Goal: Task Accomplishment & Management: Manage account settings

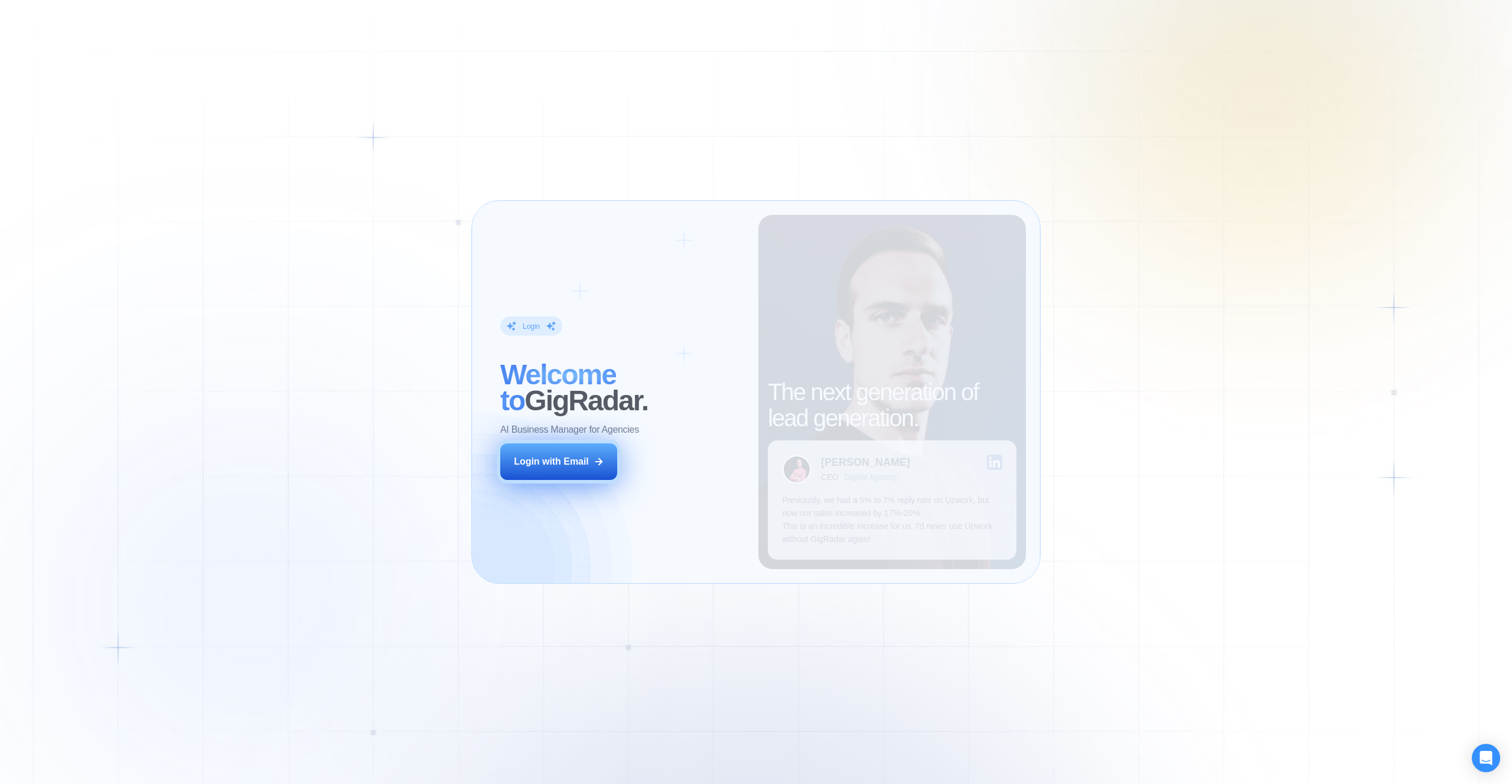
click at [567, 467] on div "Login with Email" at bounding box center [552, 461] width 75 height 13
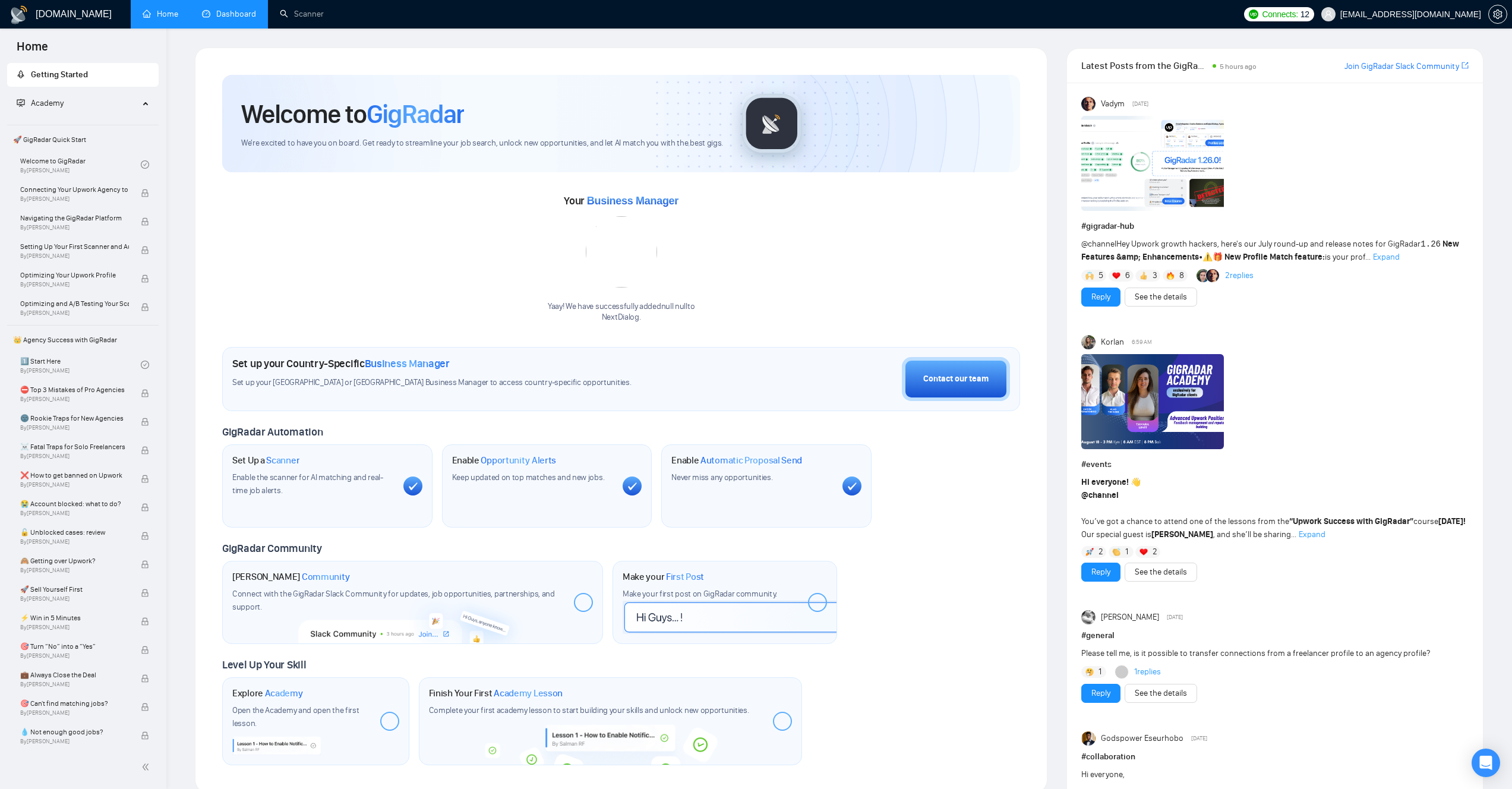
click at [236, 14] on link "Dashboard" at bounding box center [228, 13] width 54 height 10
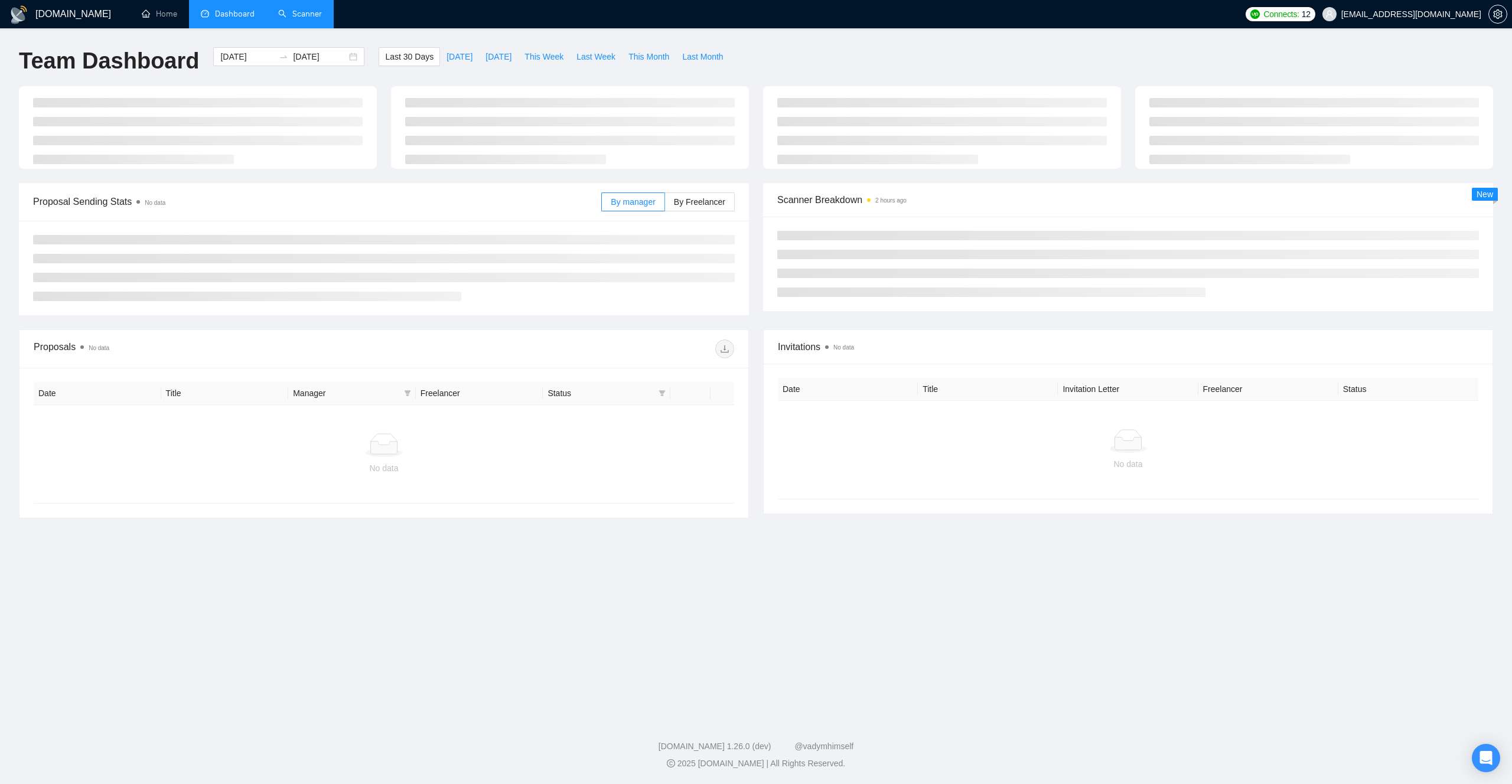
click at [302, 14] on link "Scanner" at bounding box center [300, 13] width 44 height 10
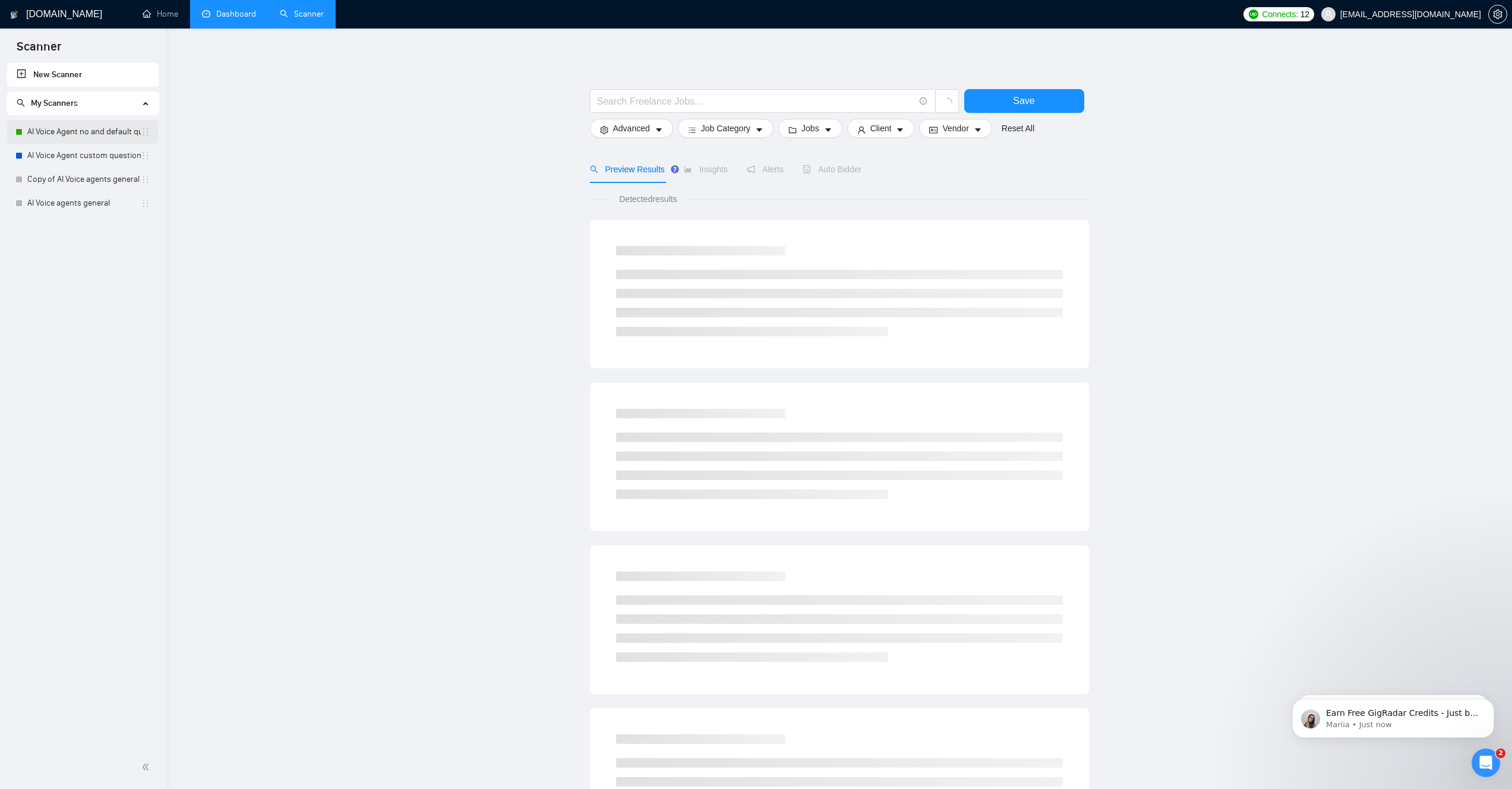
click at [73, 132] on link "AI Voice Agent no and default questions" at bounding box center [84, 131] width 114 height 24
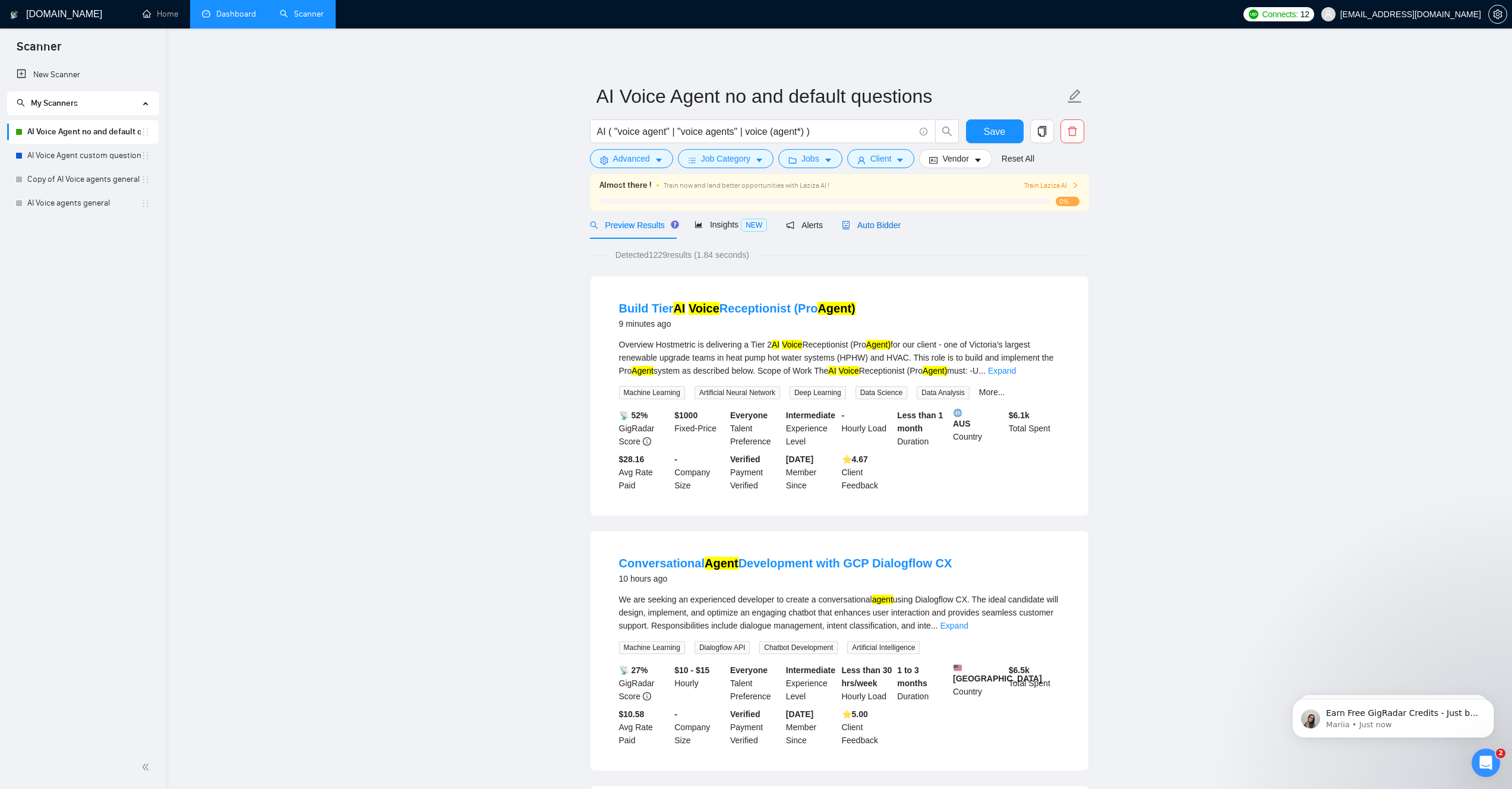
click at [877, 225] on span "Auto Bidder" at bounding box center [871, 225] width 59 height 10
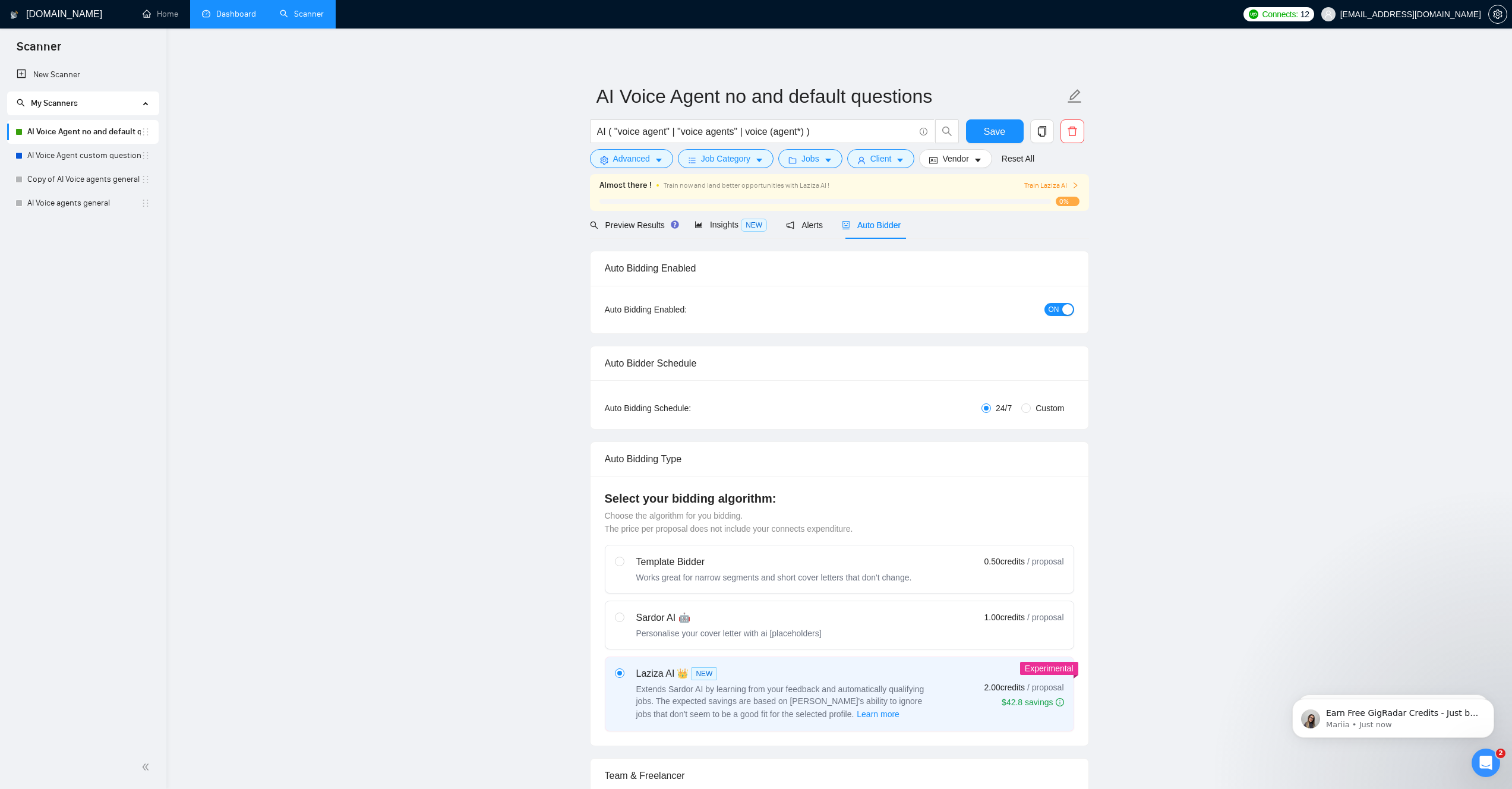
checkbox input "true"
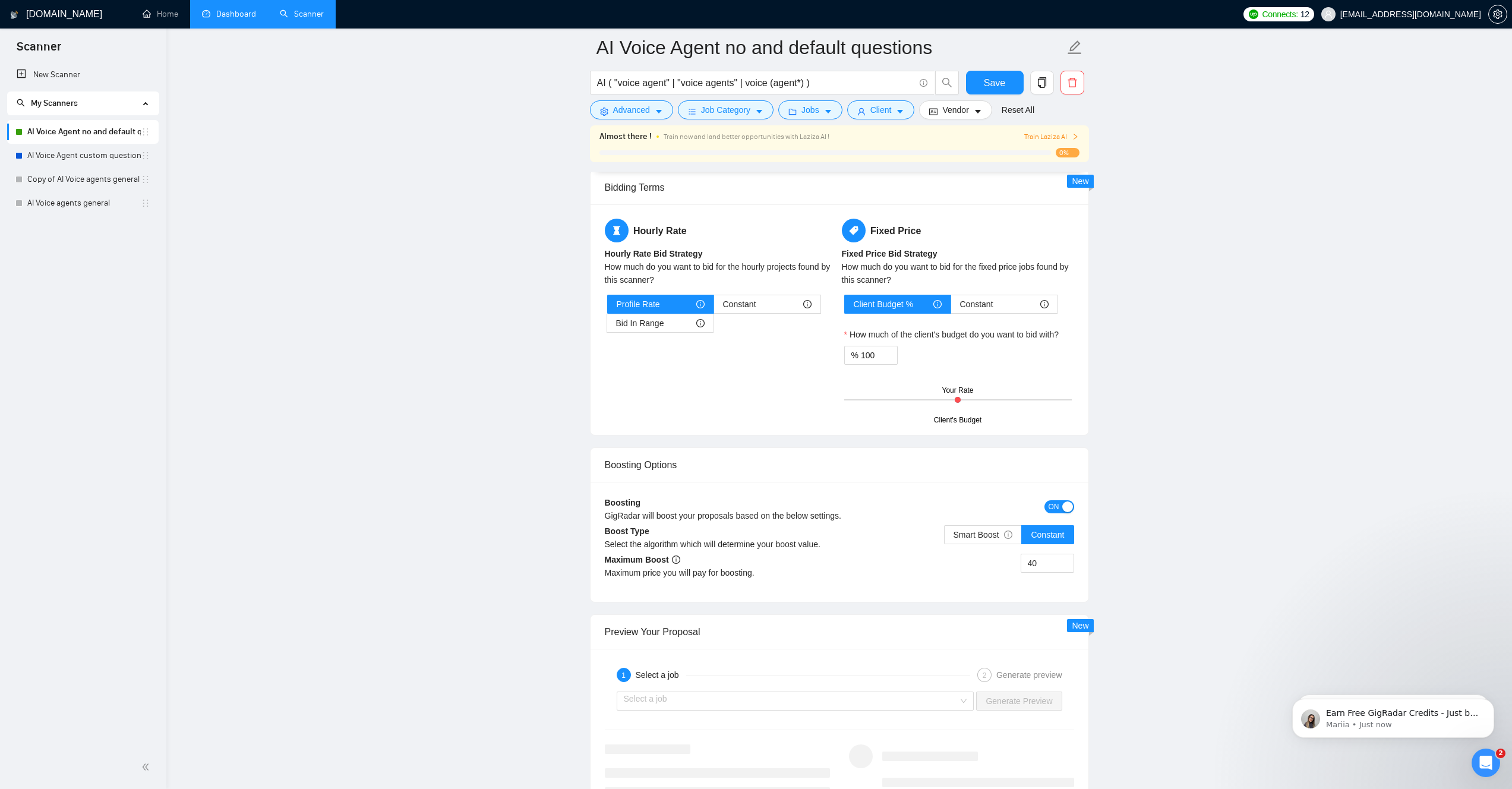
scroll to position [2054, 0]
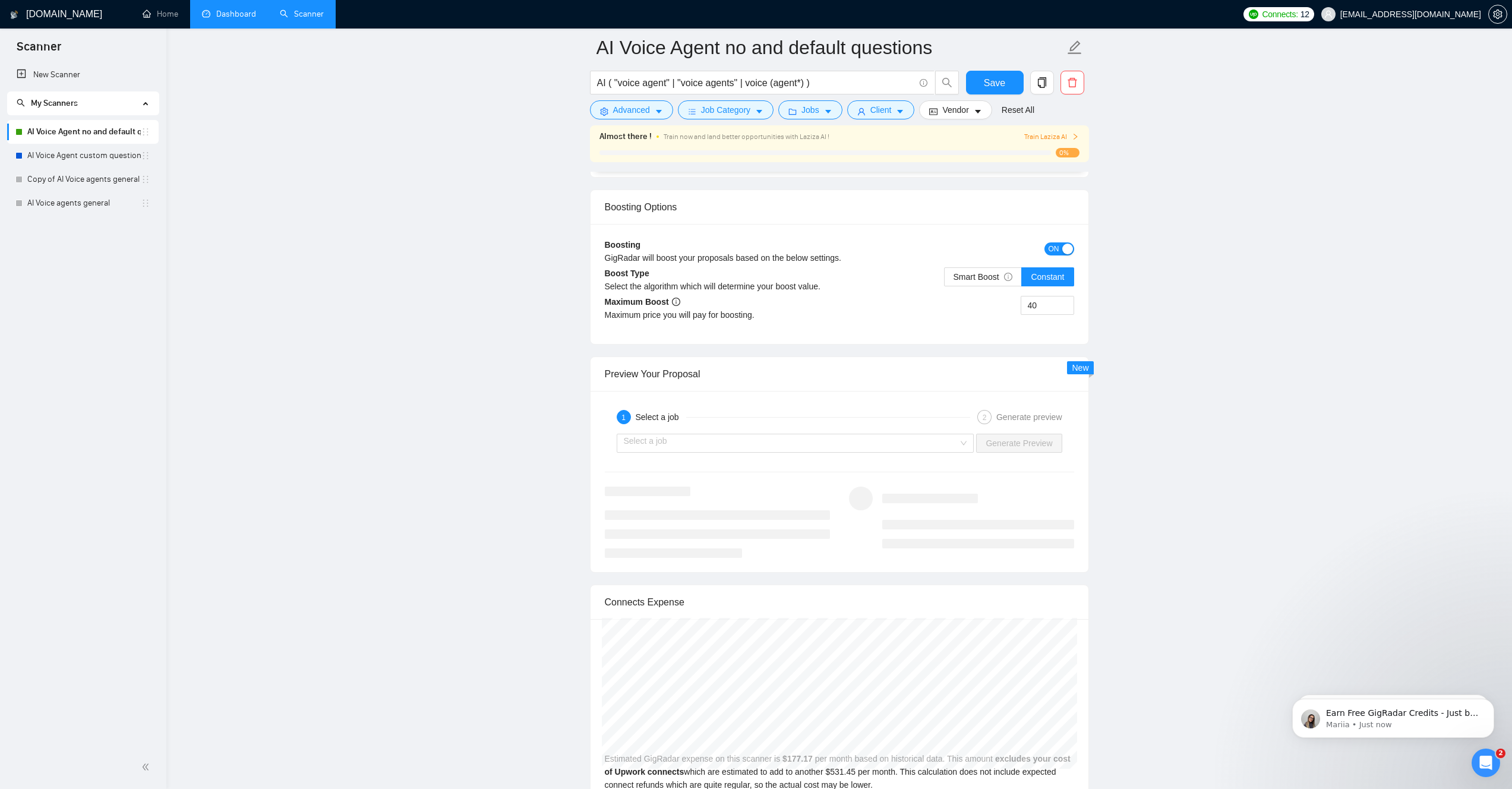
click at [1055, 251] on span "ON" at bounding box center [1054, 248] width 11 height 13
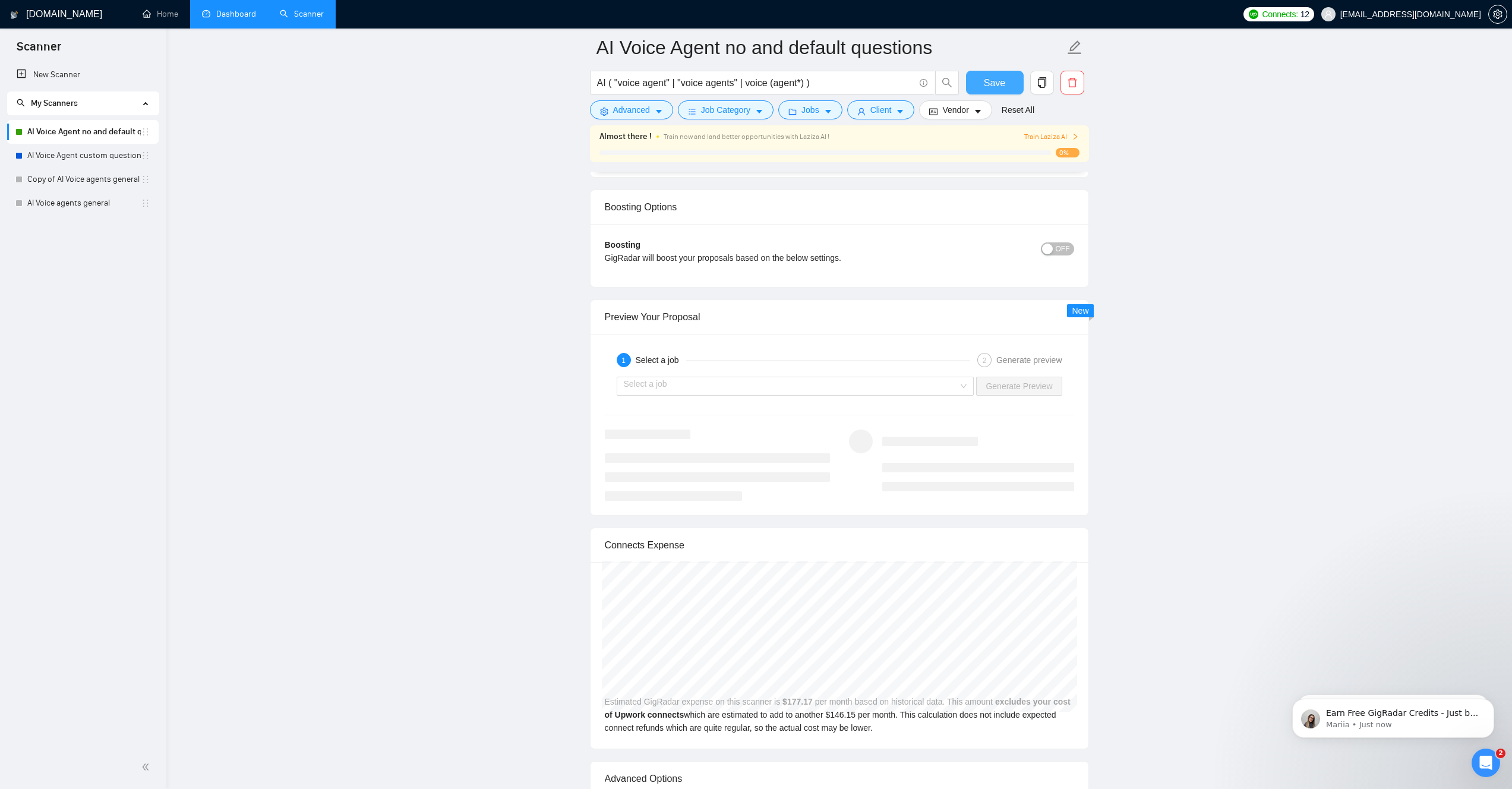
click at [999, 80] on span "Save" at bounding box center [994, 83] width 21 height 15
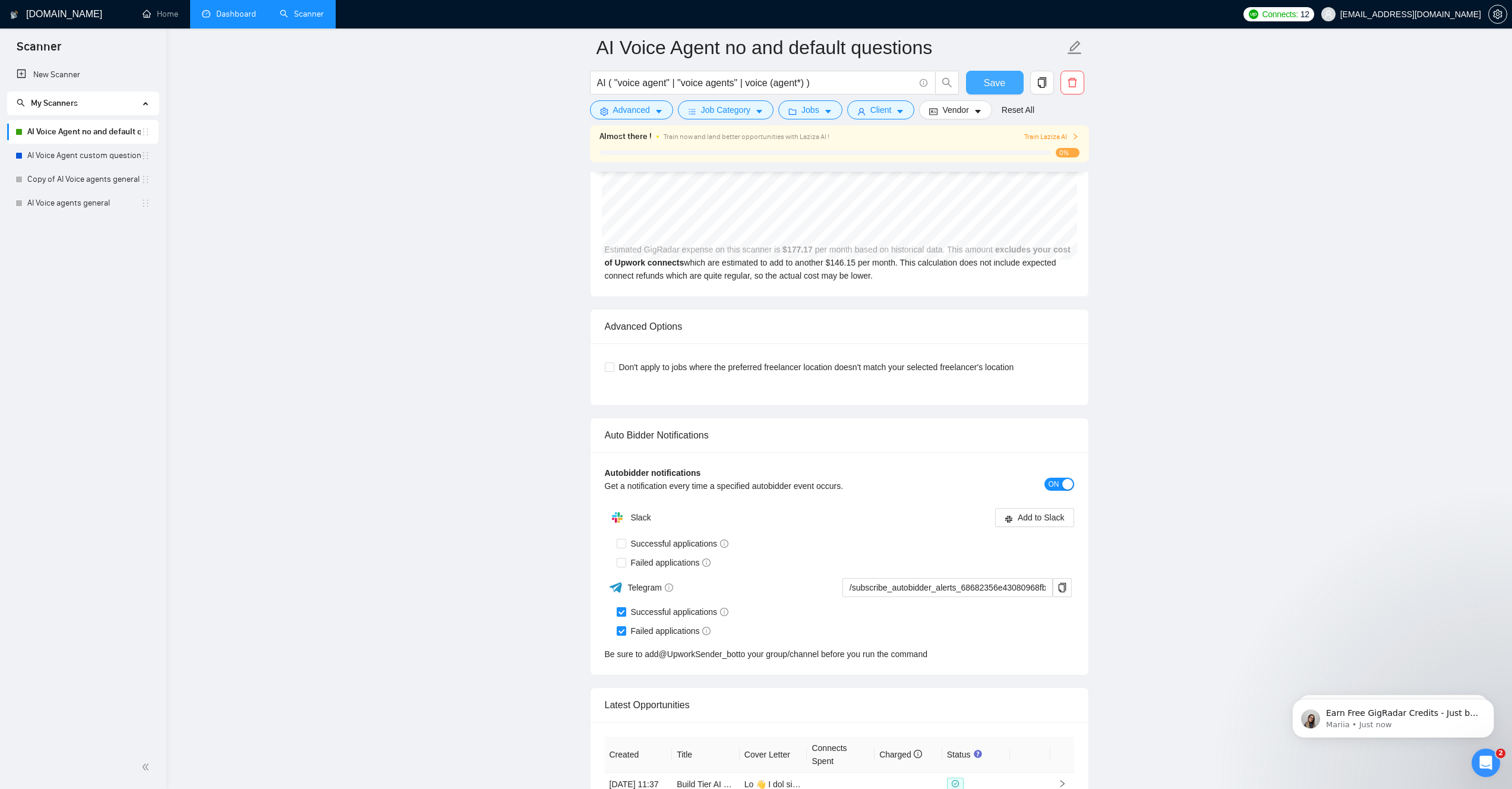
scroll to position [2927, 0]
